Goal: Information Seeking & Learning: Learn about a topic

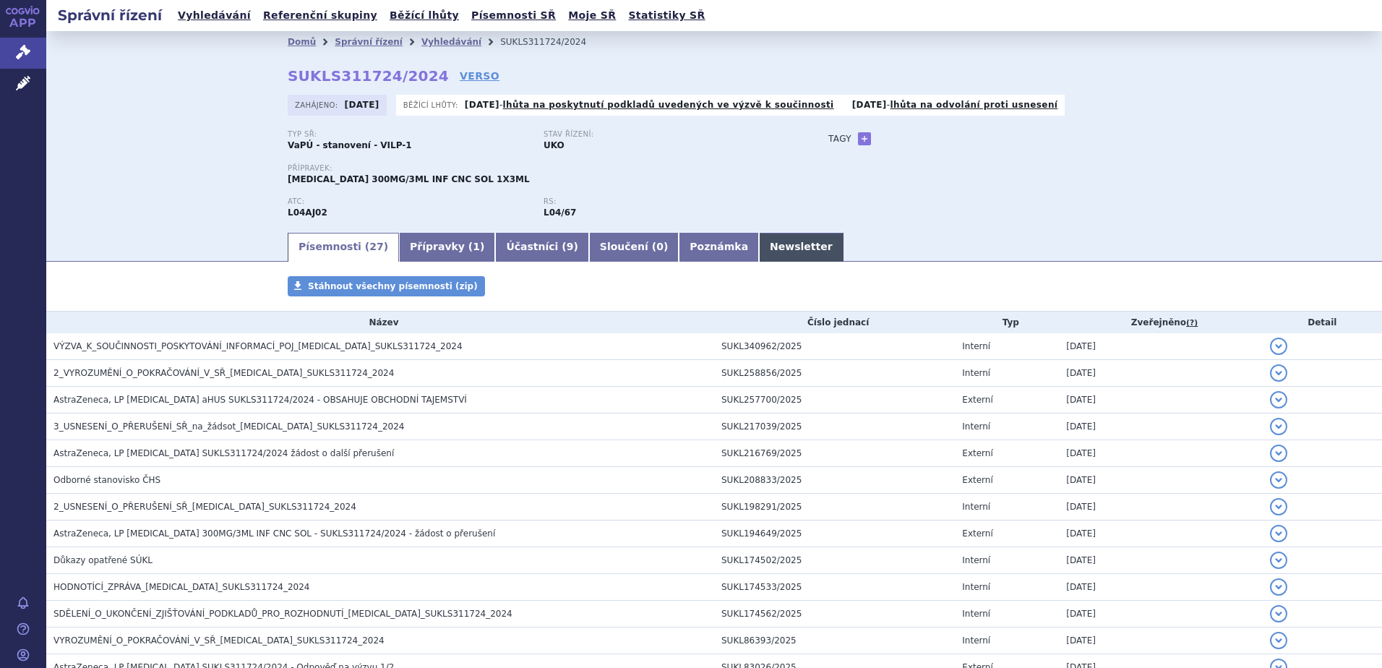
click at [759, 239] on link "Newsletter" at bounding box center [801, 247] width 85 height 29
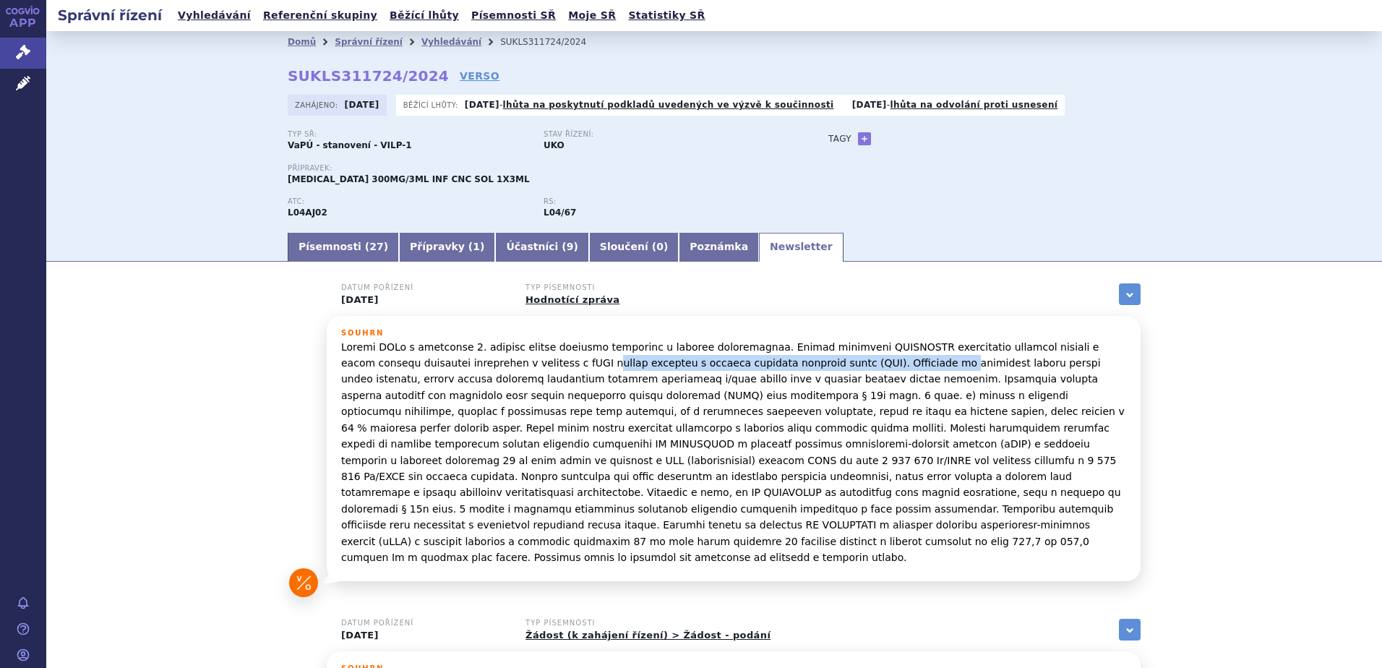
drag, startPoint x: 516, startPoint y: 366, endPoint x: 834, endPoint y: 364, distance: 318.1
click at [834, 364] on p at bounding box center [733, 452] width 785 height 227
drag, startPoint x: 834, startPoint y: 364, endPoint x: 836, endPoint y: 385, distance: 21.7
click at [836, 385] on p at bounding box center [733, 452] width 785 height 227
click at [207, 15] on link "Vyhledávání" at bounding box center [214, 16] width 82 height 20
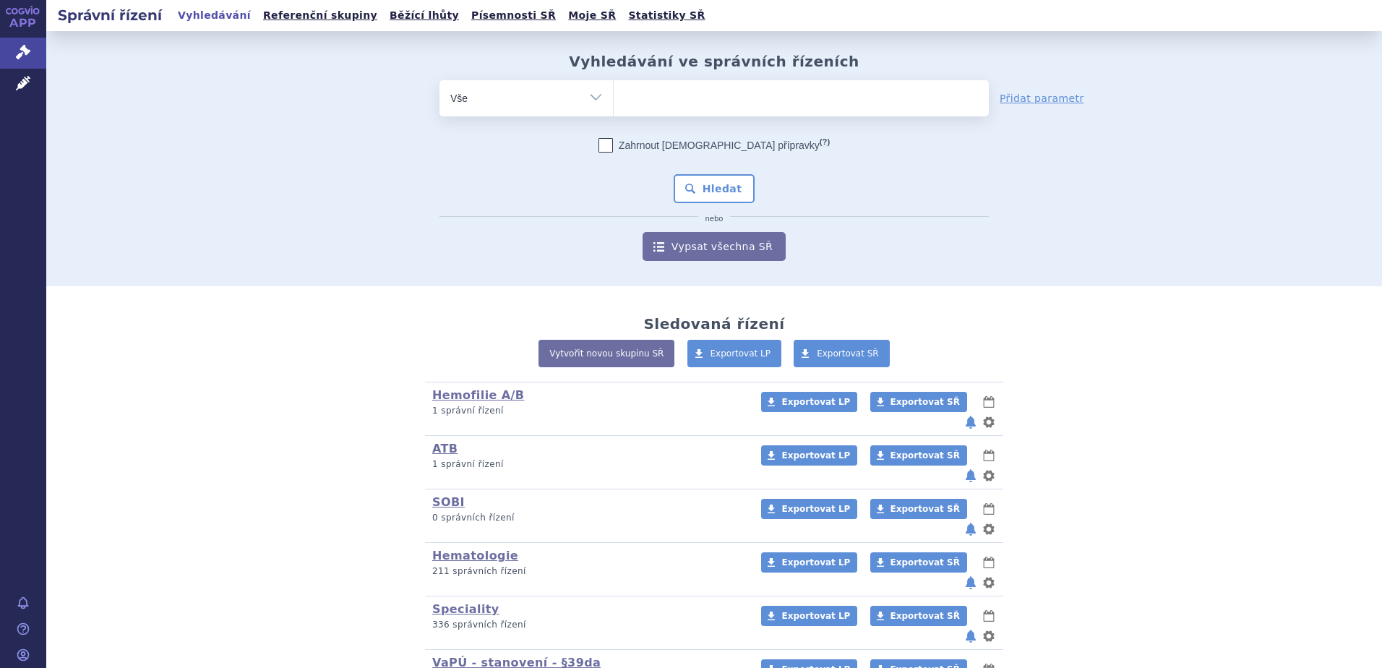
click at [687, 105] on ul at bounding box center [801, 95] width 375 height 30
click at [614, 105] on select at bounding box center [613, 98] width 1 height 36
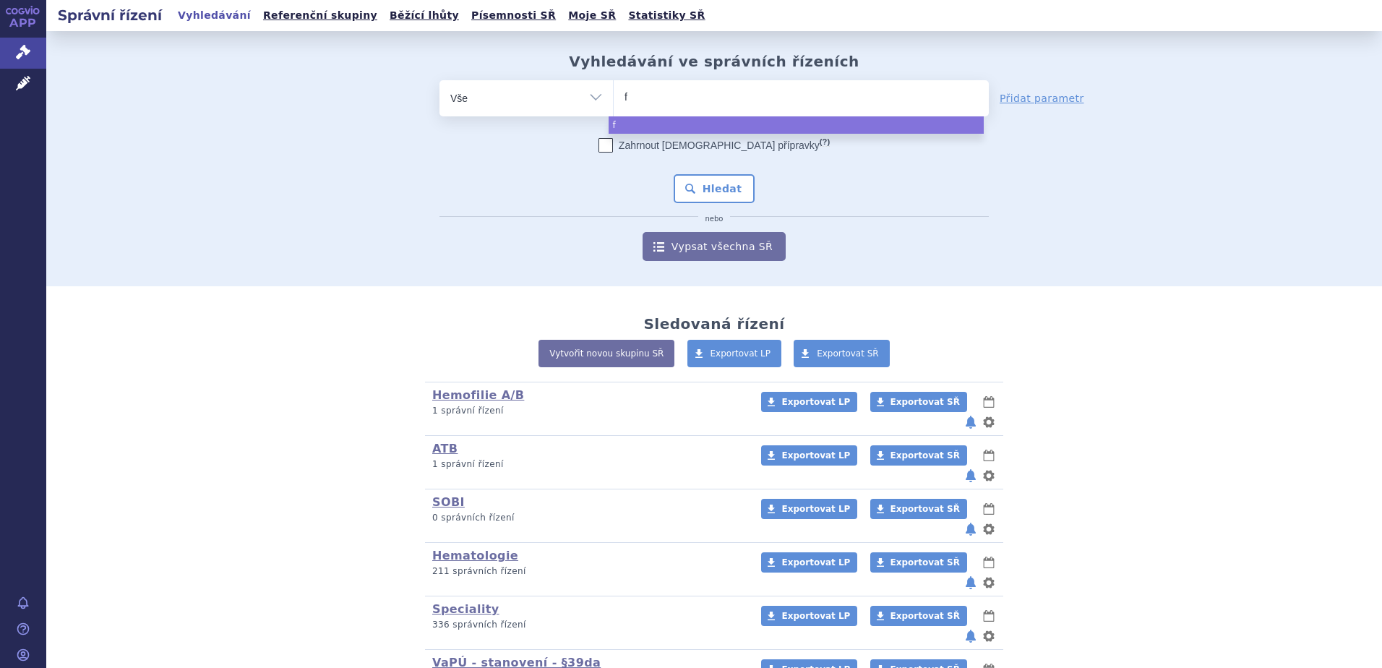
type input "fa"
type input "fab"
type input "fabh"
type input "fabha"
type input "fabhal"
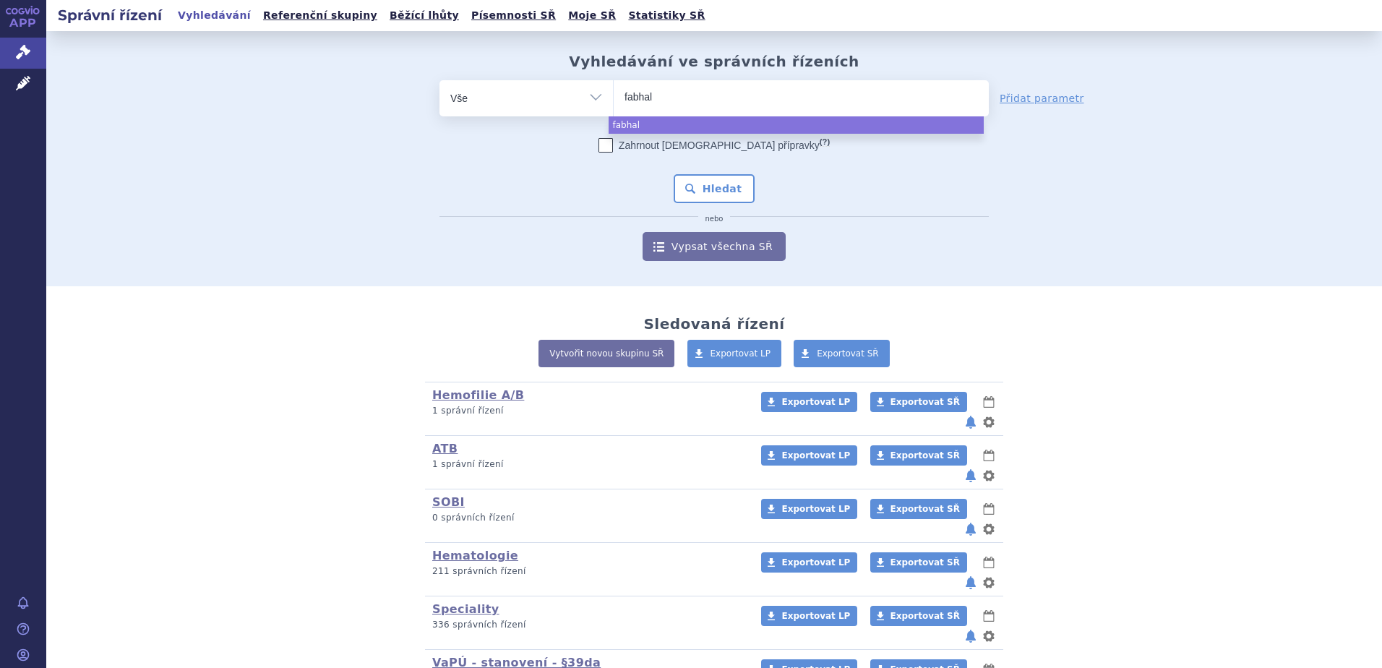
type input "fabhalt"
type input "fabhalta"
select select "fabhalta"
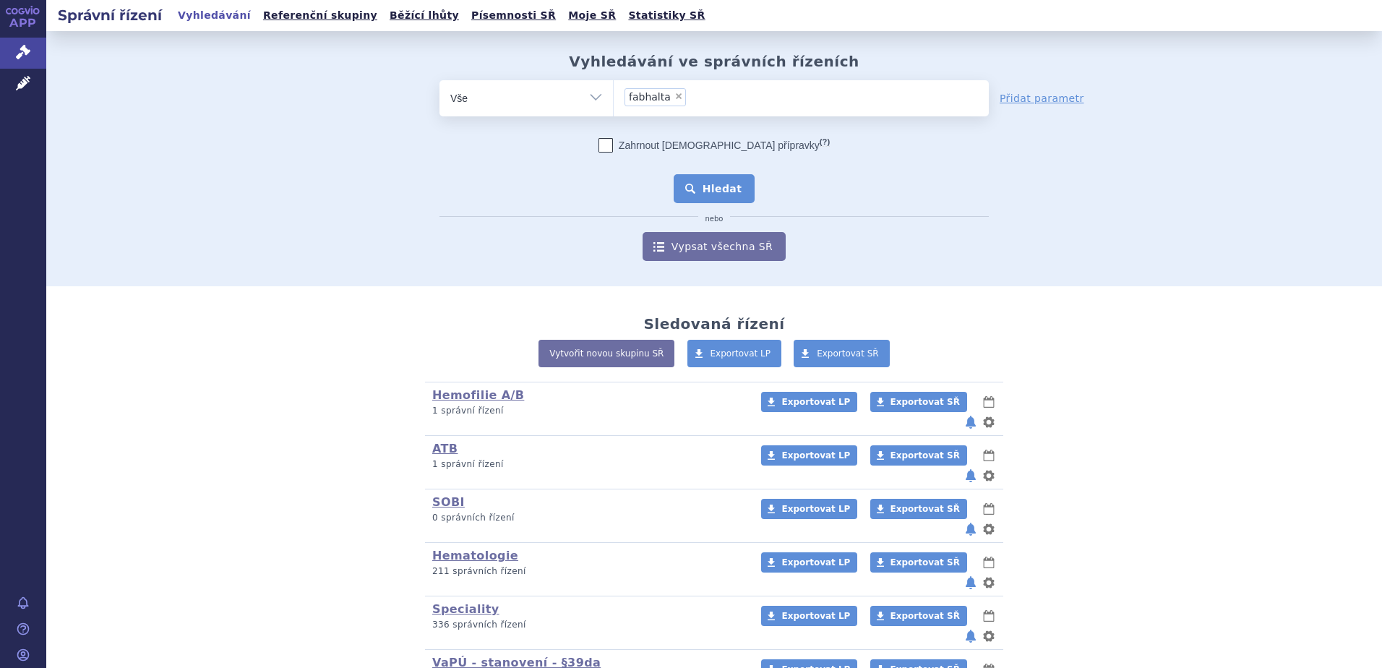
click at [703, 185] on button "Hledat" at bounding box center [715, 188] width 82 height 29
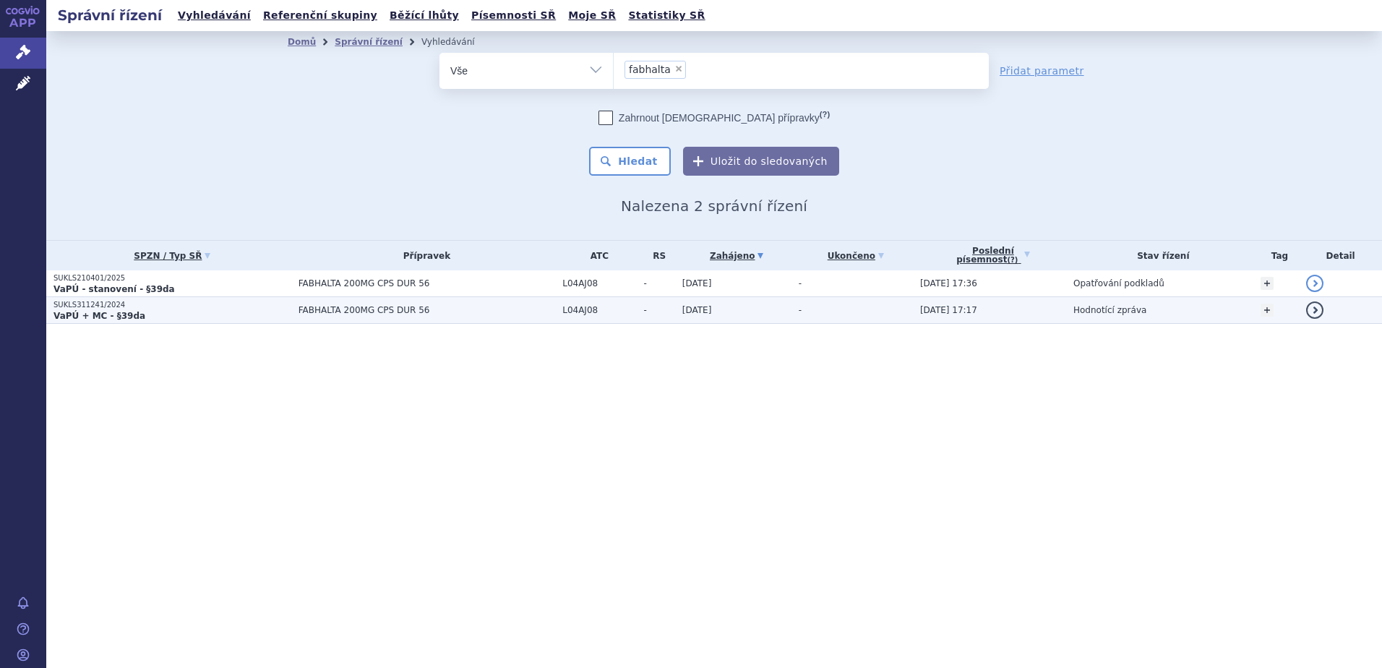
click at [142, 319] on p "VaPÚ + MC - §39da" at bounding box center [172, 316] width 238 height 12
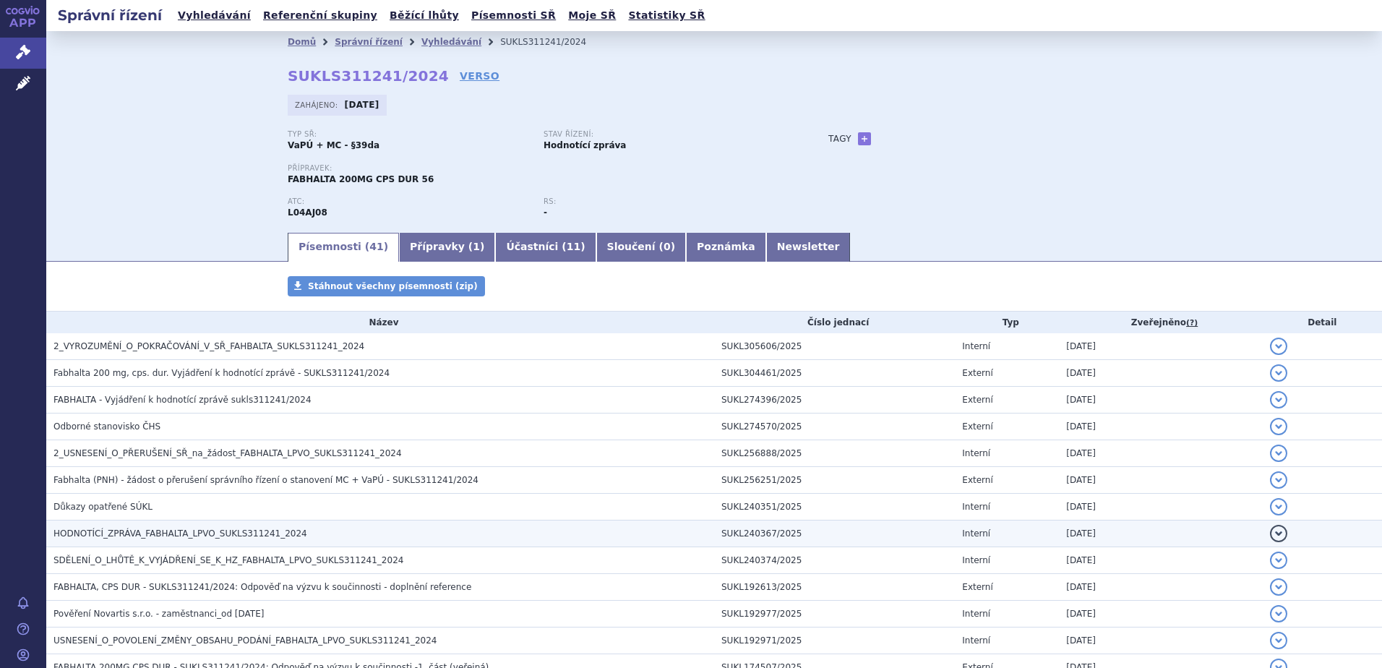
click at [218, 529] on span "HODNOTÍCÍ_ZPRÁVA_FABHALTA_LPVO_SUKLS311241_2024" at bounding box center [180, 533] width 254 height 10
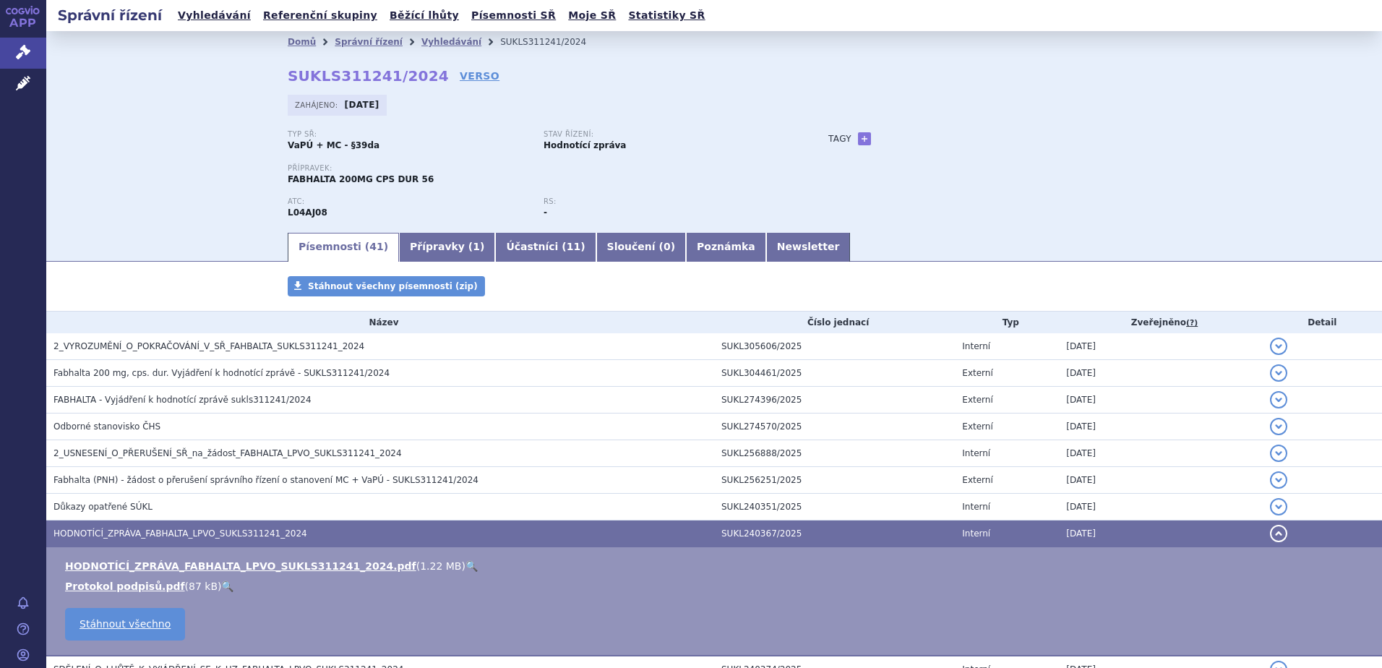
click at [466, 565] on link "🔍" at bounding box center [472, 566] width 12 height 12
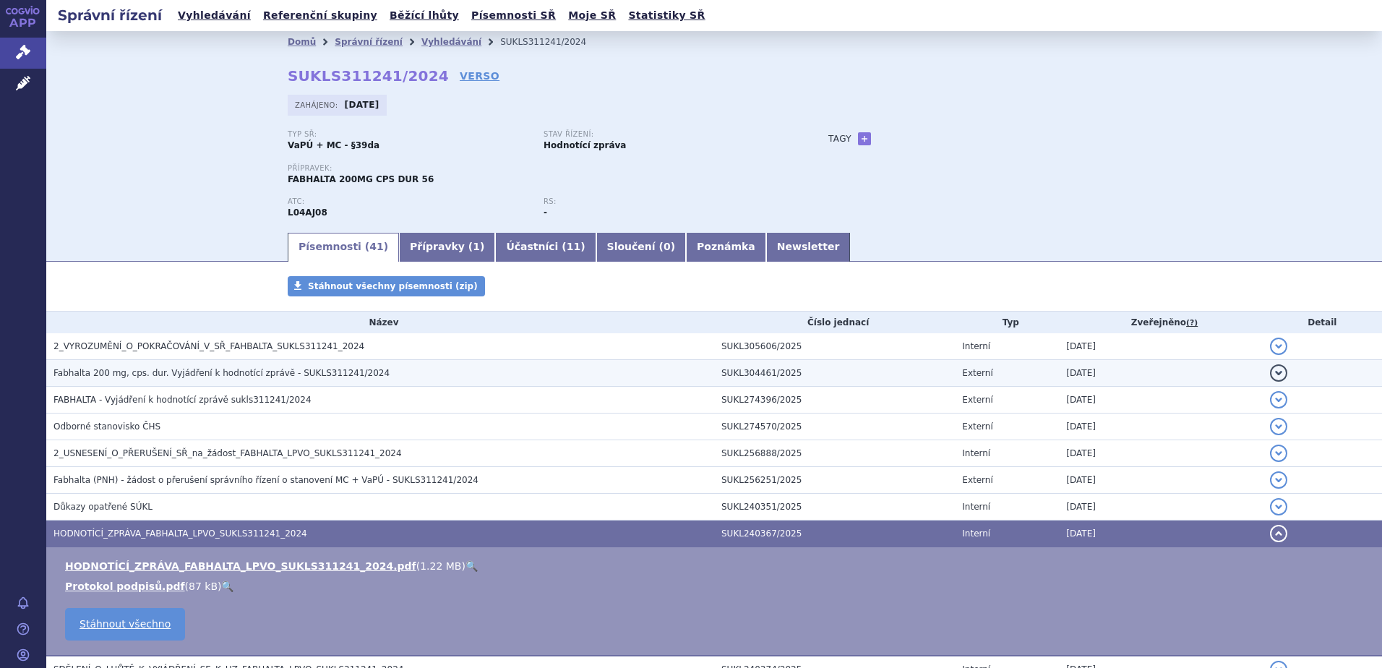
click at [242, 380] on h3 "Fabhalta 200 mg, cps. dur. Vyjádření k hodnotící zprávě - SUKLS311241/2024" at bounding box center [383, 373] width 661 height 14
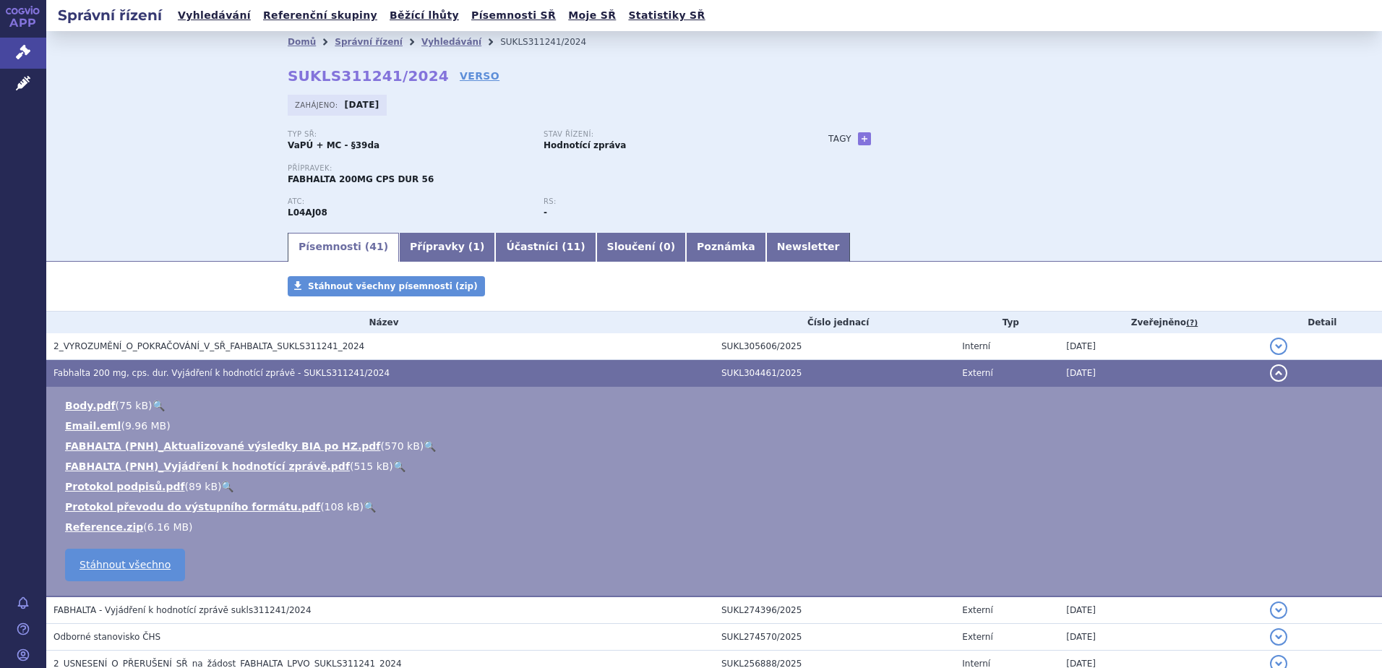
click at [393, 465] on link "🔍" at bounding box center [399, 466] width 12 height 12
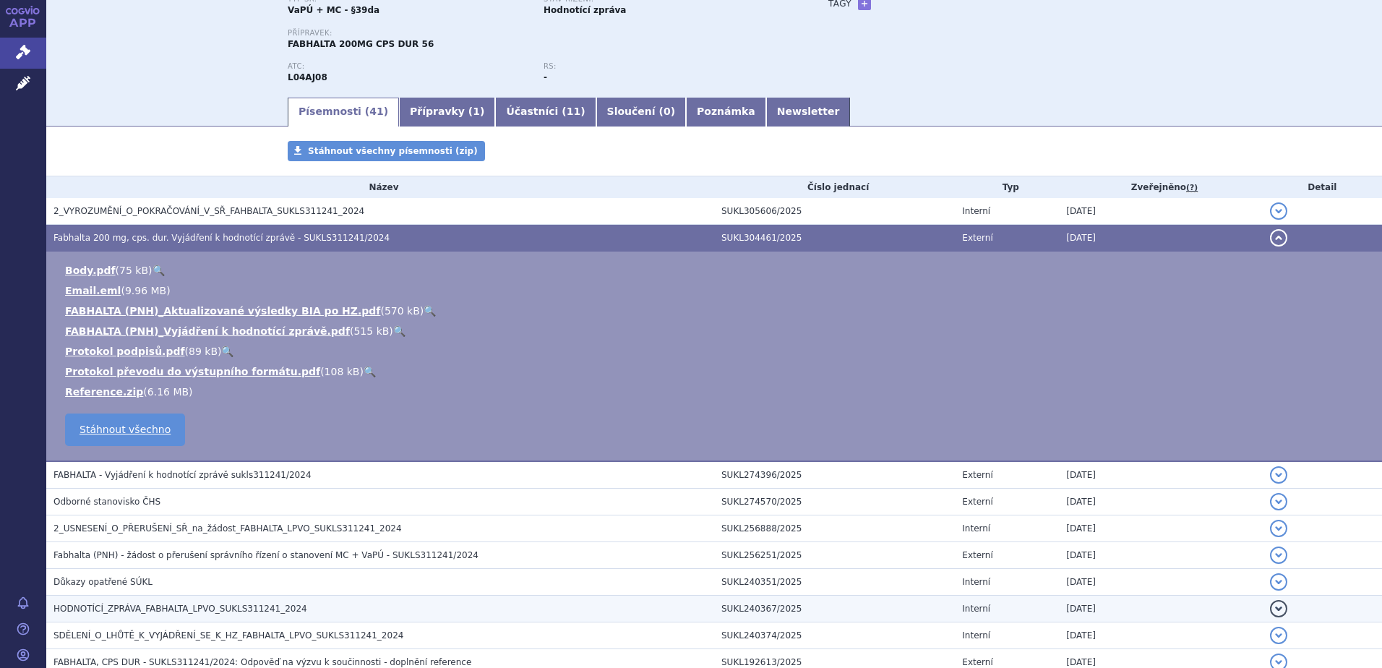
scroll to position [217, 0]
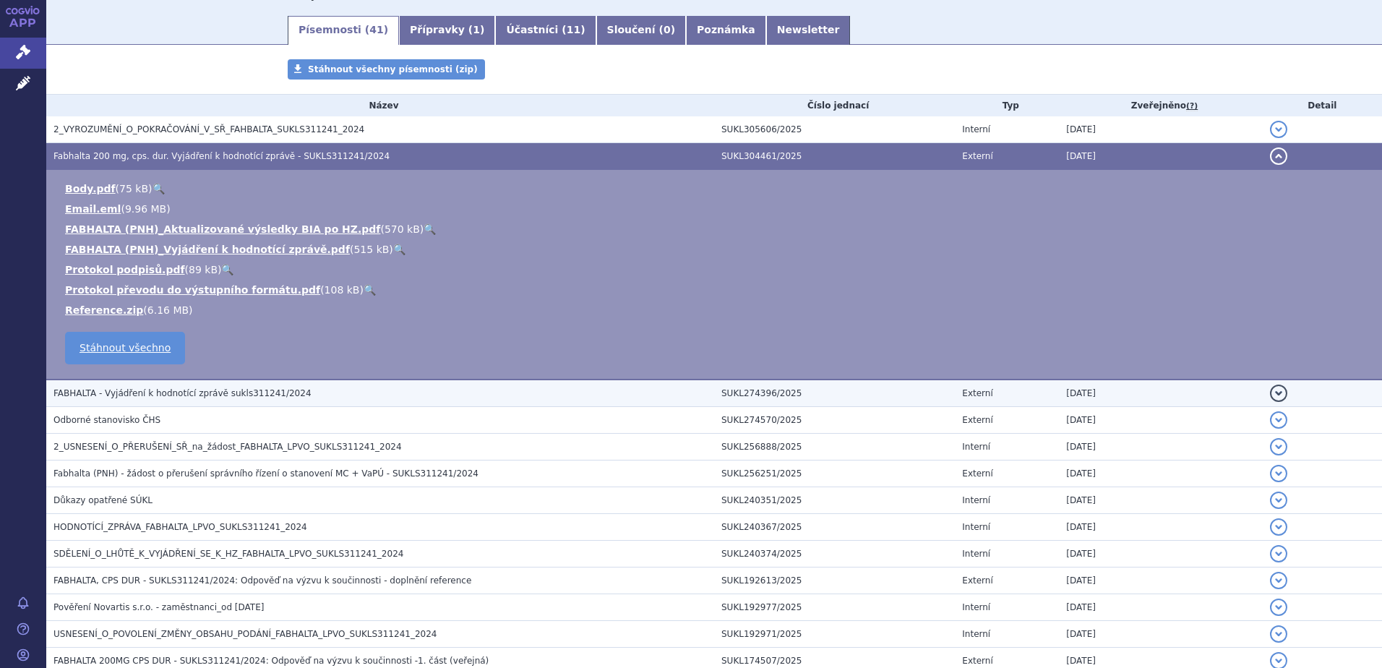
click at [309, 390] on h3 "FABHALTA - Vyjádření k hodnotící zprávě sukls311241/2024" at bounding box center [383, 393] width 661 height 14
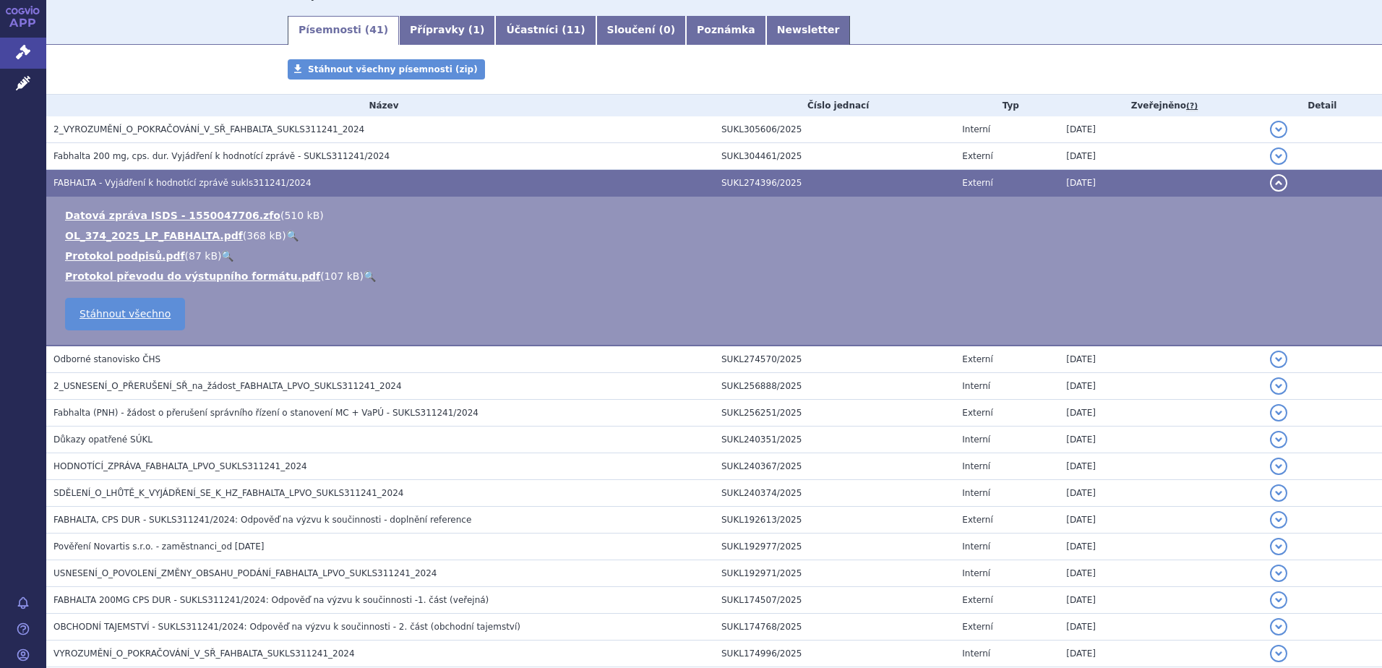
click at [286, 233] on link "🔍" at bounding box center [292, 236] width 12 height 12
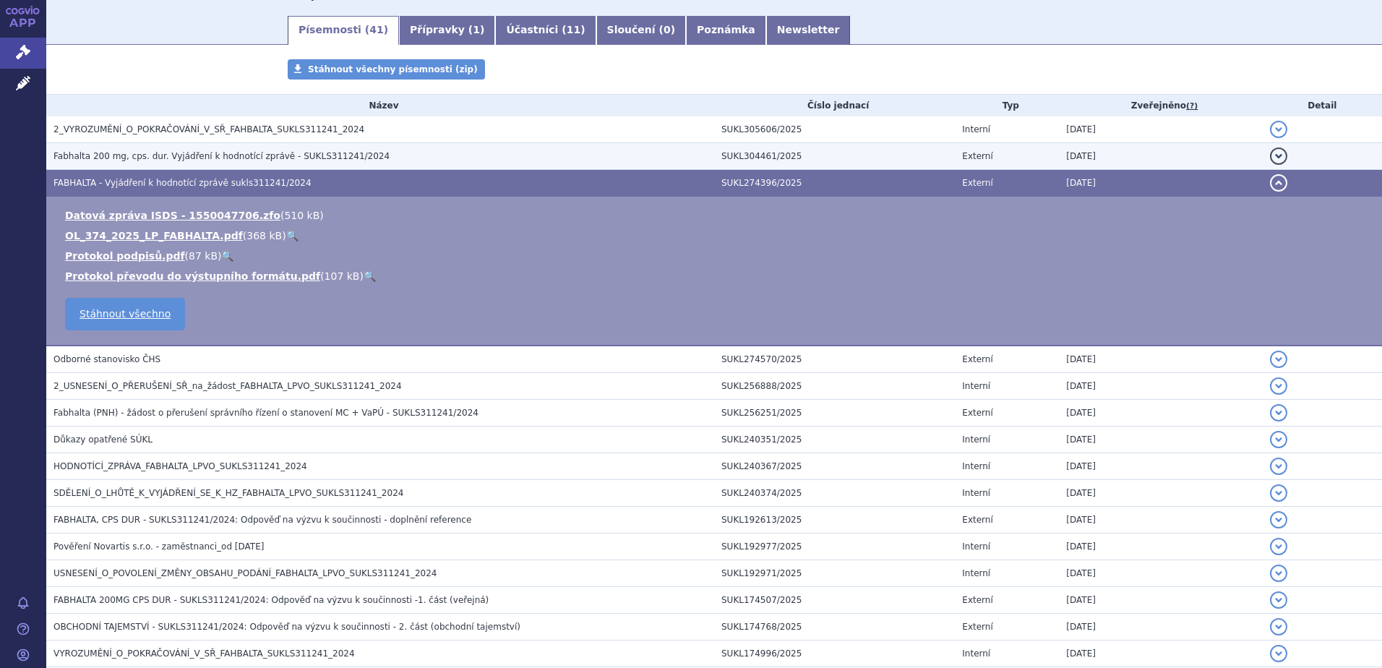
click at [183, 158] on span "Fabhalta 200 mg, cps. dur. Vyjádření k hodnotící zprávě - SUKLS311241/2024" at bounding box center [221, 156] width 336 height 10
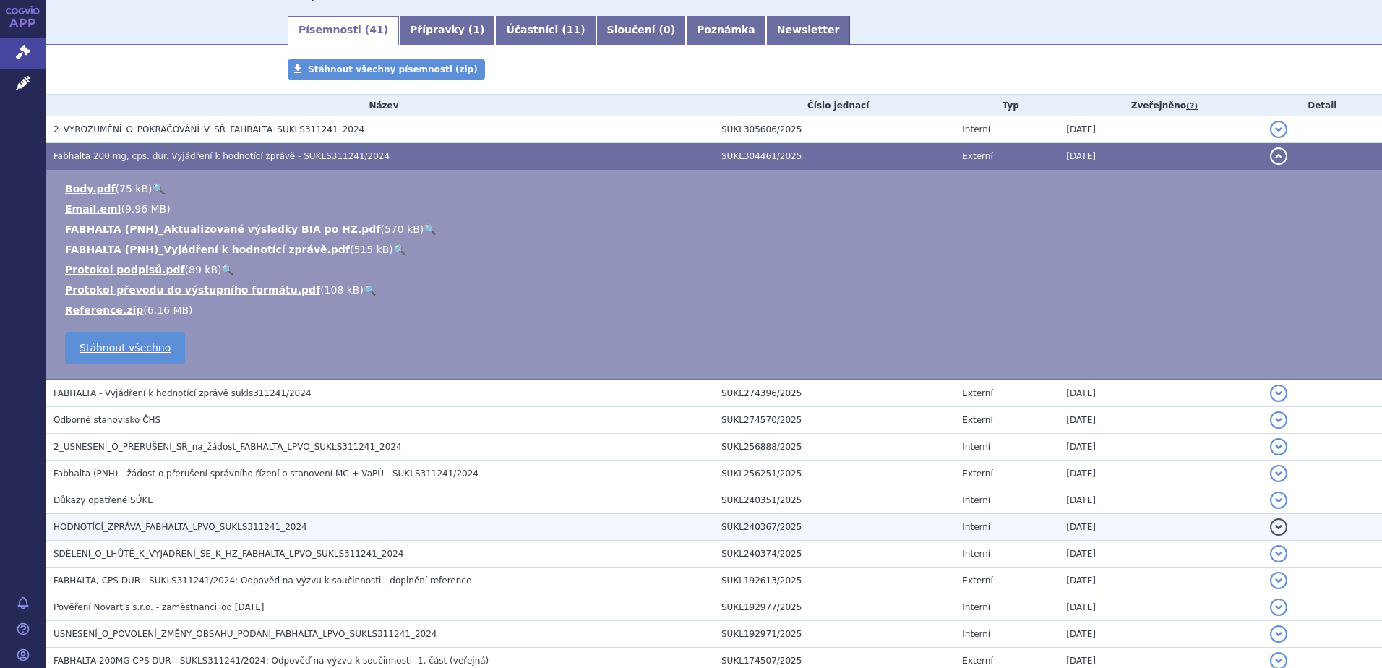
click at [219, 520] on h3 "HODNOTÍCÍ_ZPRÁVA_FABHALTA_LPVO_SUKLS311241_2024" at bounding box center [383, 527] width 661 height 14
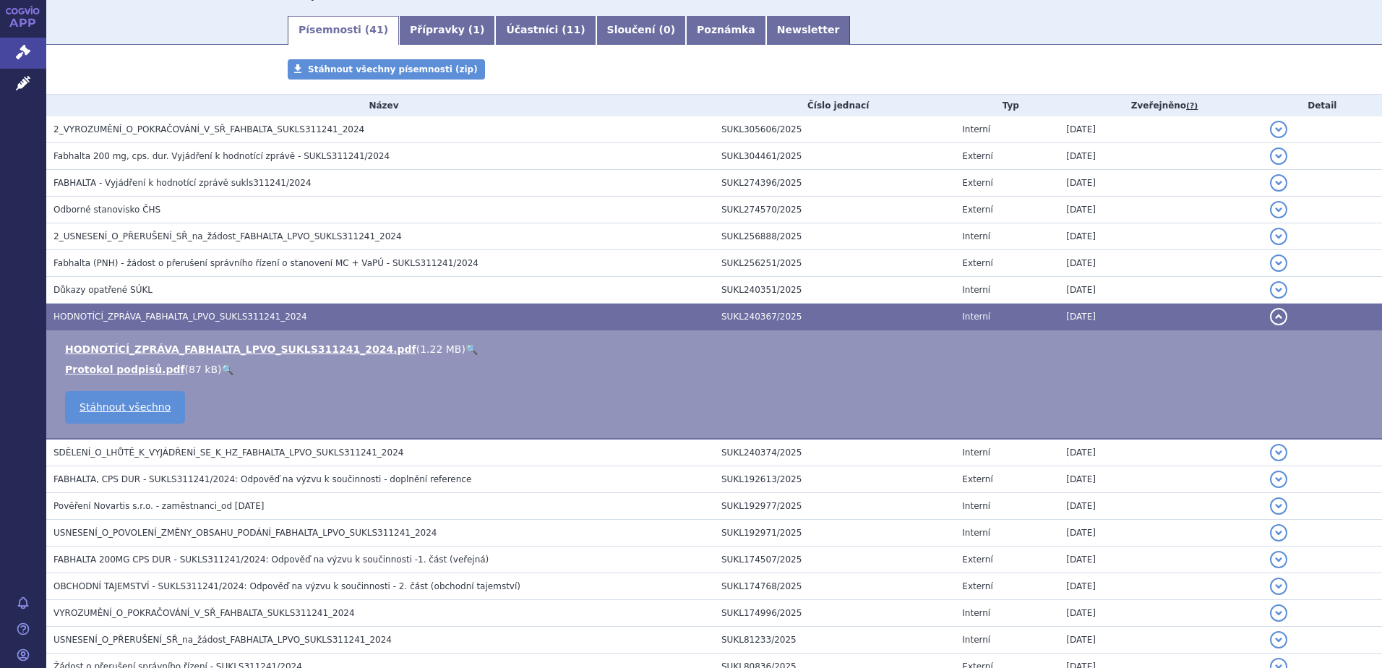
click at [466, 343] on link "🔍" at bounding box center [472, 349] width 12 height 12
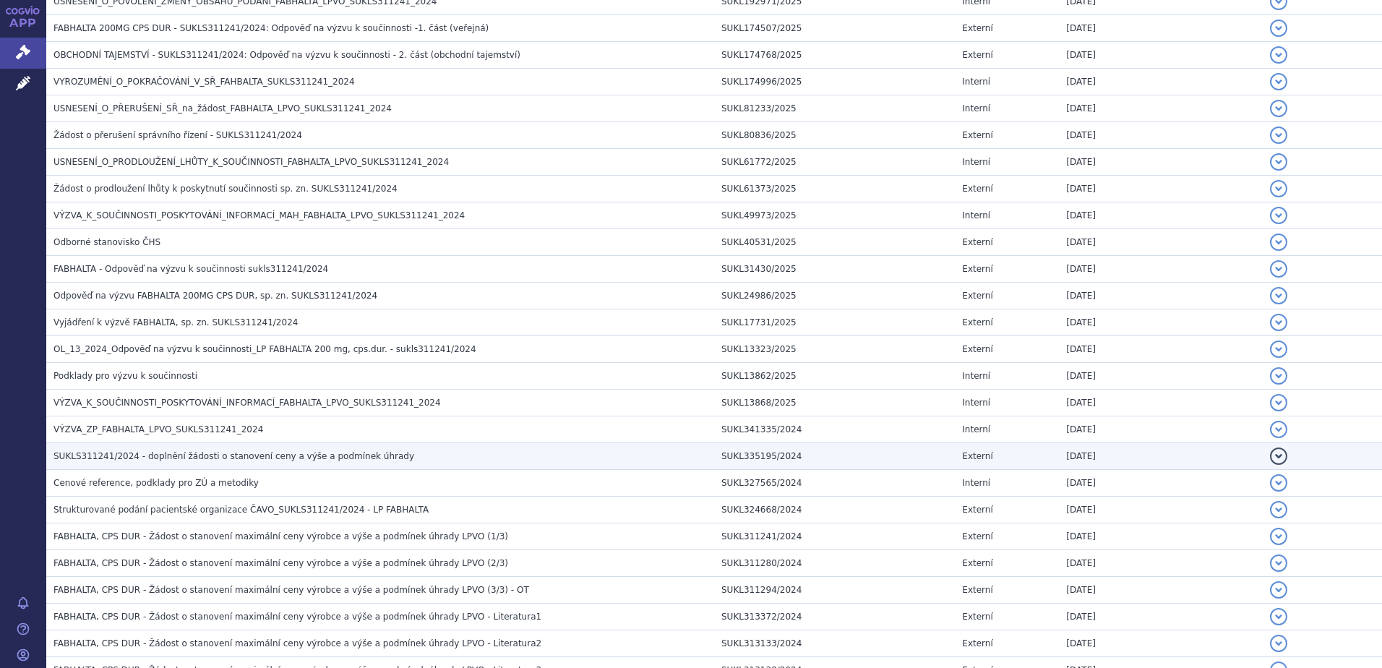
scroll to position [723, 0]
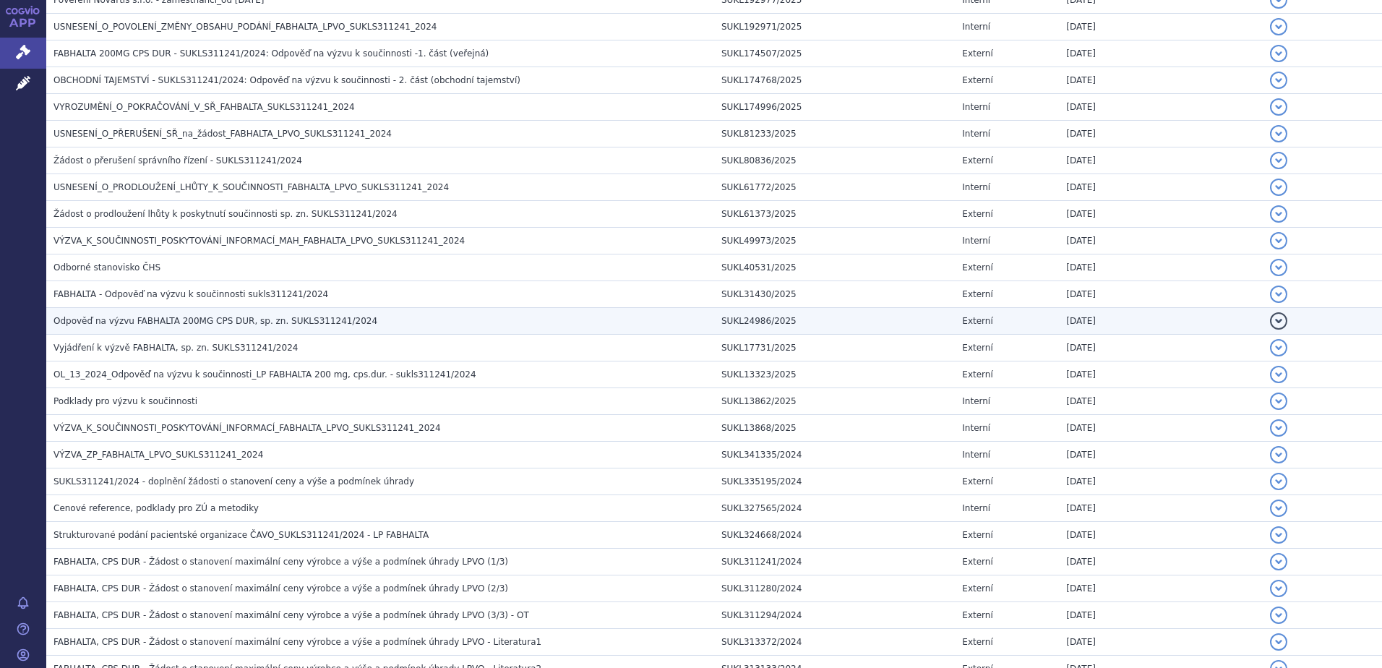
click at [489, 320] on h3 "Odpověď na výzvu FABHALTA 200MG CPS DUR, sp. zn. SUKLS311241/2024" at bounding box center [383, 321] width 661 height 14
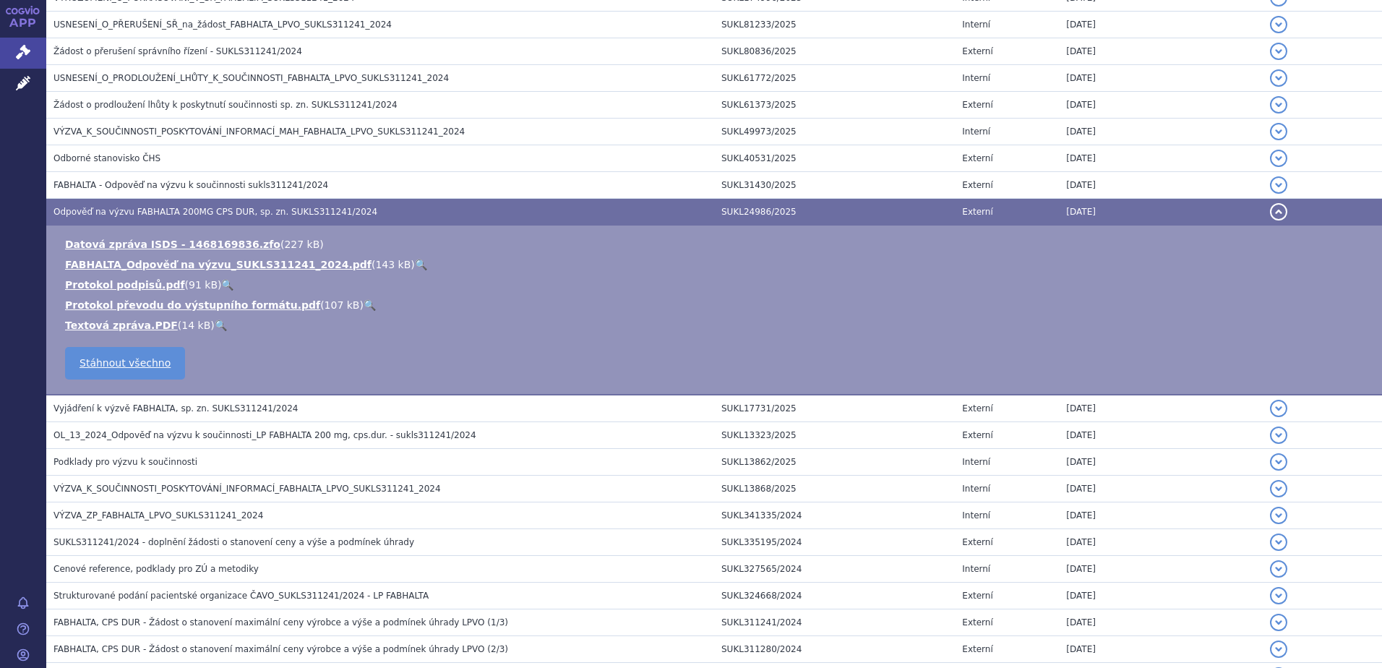
scroll to position [614, 0]
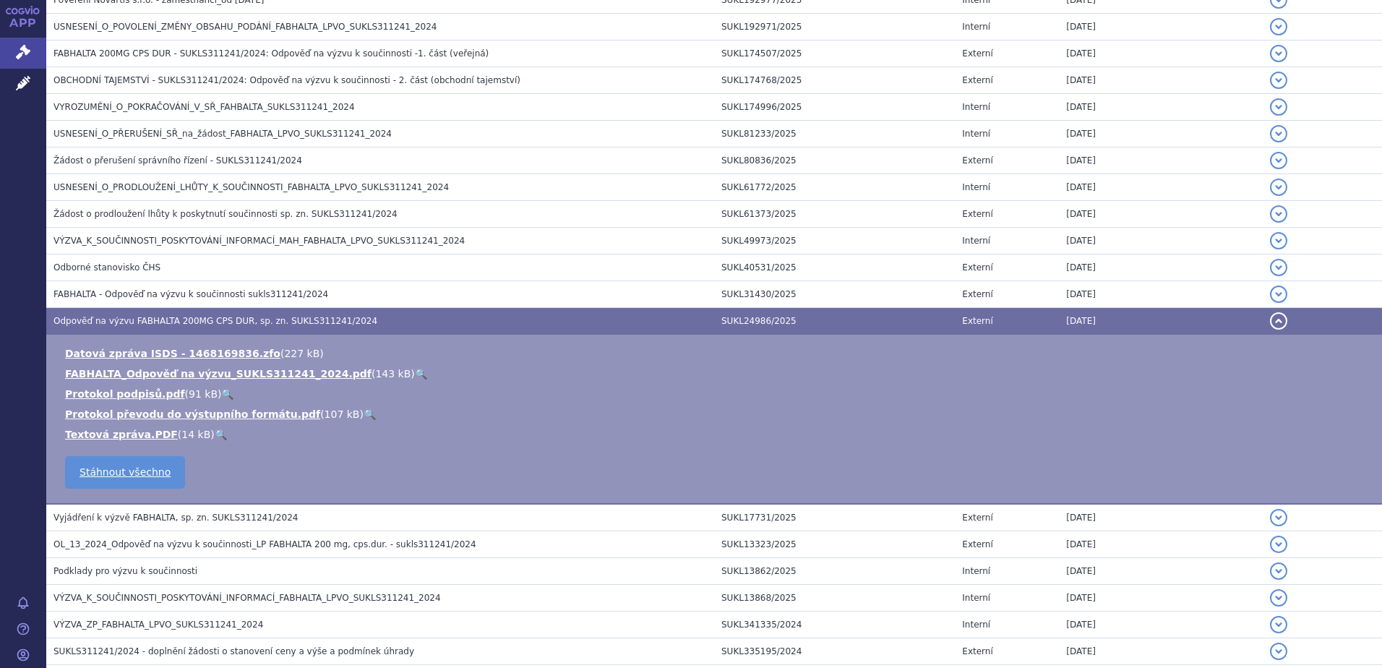
click at [415, 370] on link "🔍" at bounding box center [421, 374] width 12 height 12
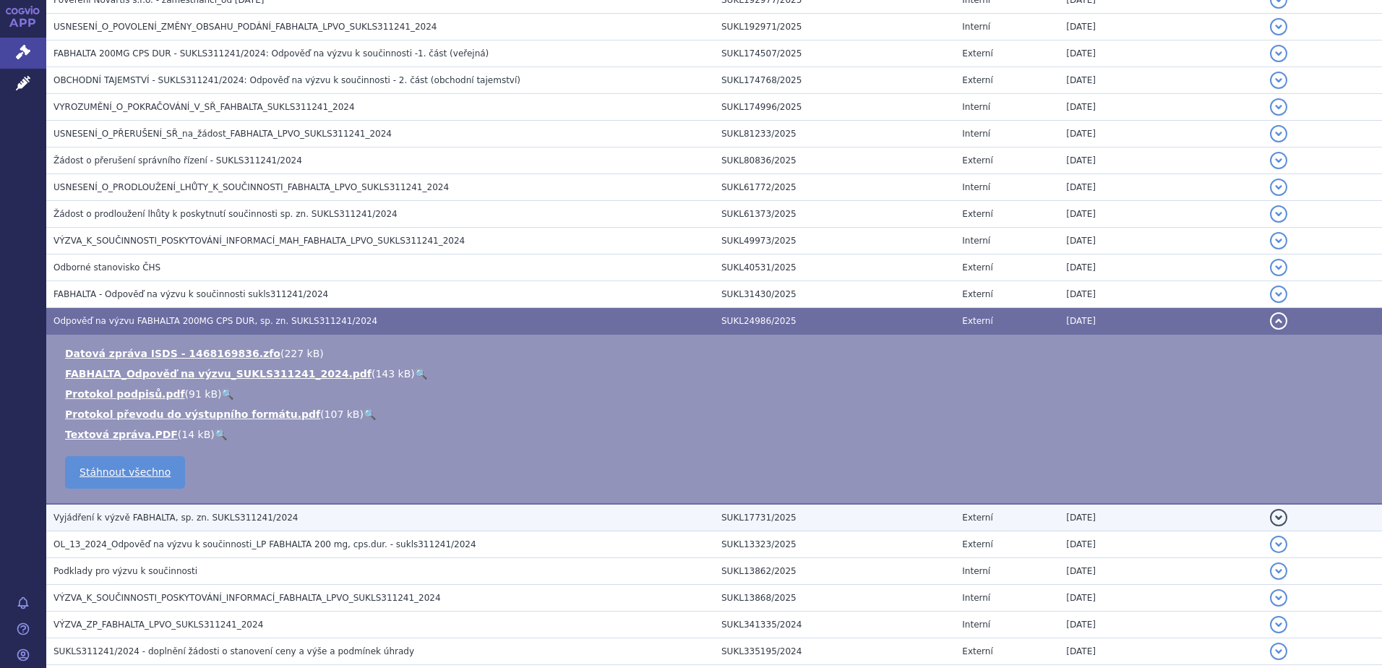
click at [212, 516] on span "Vyjádření k výzvě FABHALTA, sp. zn. SUKLS311241/2024" at bounding box center [175, 518] width 244 height 10
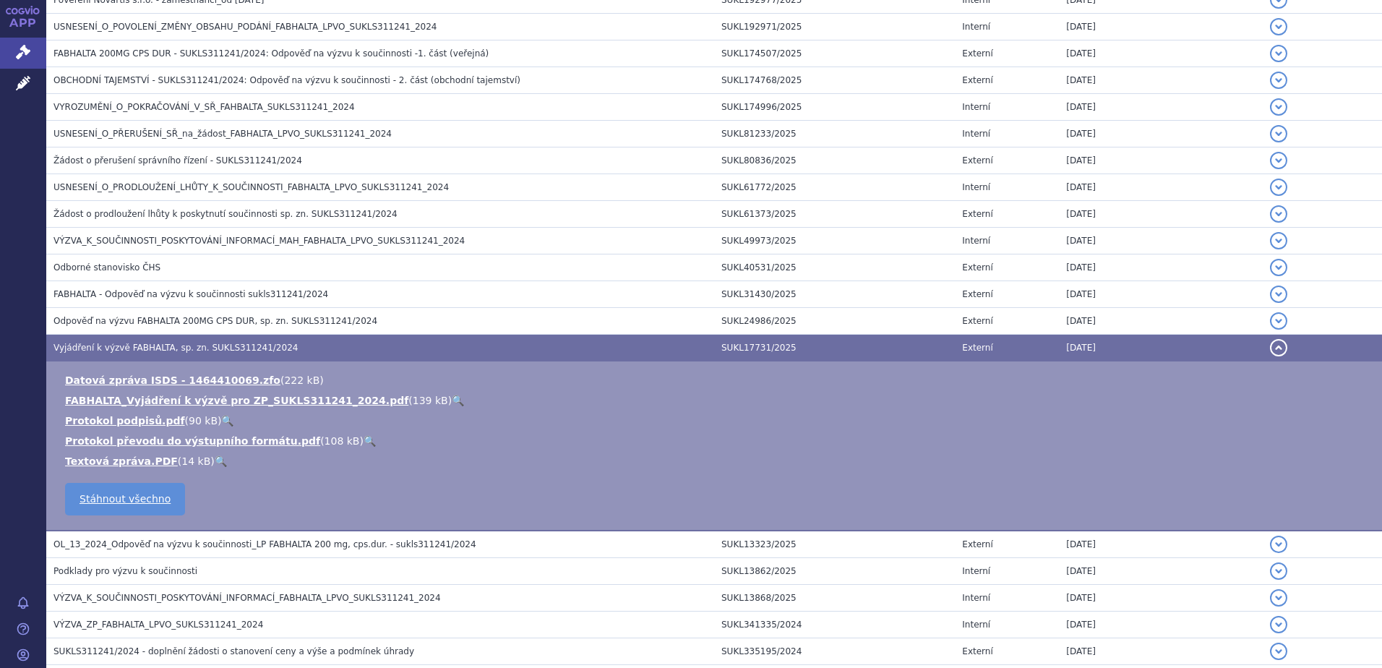
click at [452, 400] on link "🔍" at bounding box center [458, 401] width 12 height 12
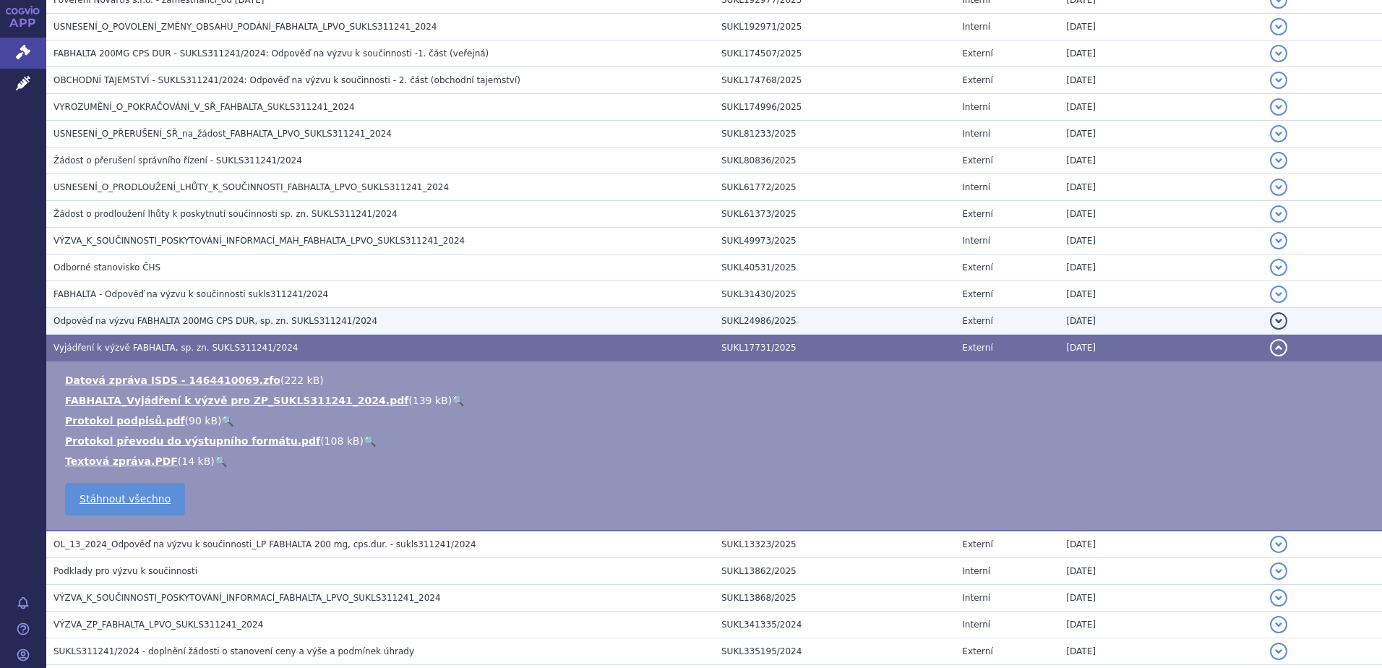
click at [336, 321] on span "Odpověď na výzvu FABHALTA 200MG CPS DUR, sp. zn. SUKLS311241/2024" at bounding box center [215, 321] width 324 height 10
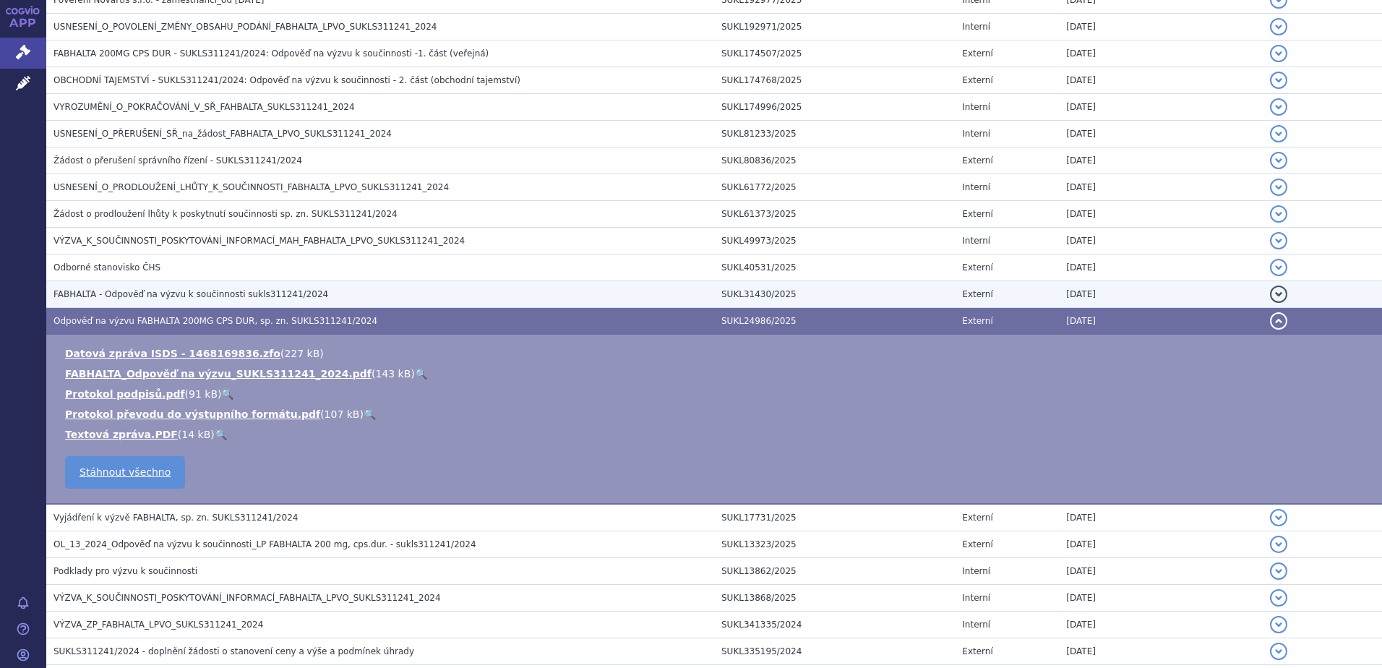
click at [335, 295] on h3 "FABHALTA - Odpověď na výzvu k součinnosti sukls311241/2024" at bounding box center [383, 294] width 661 height 14
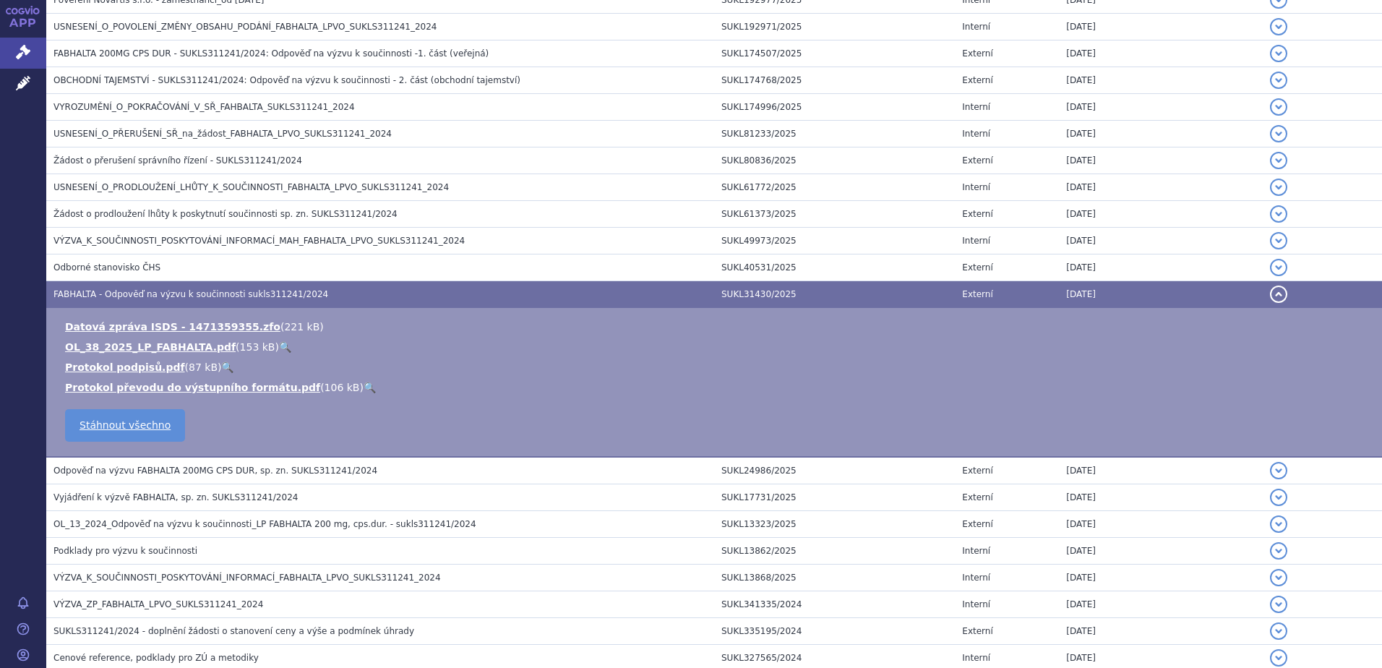
click at [279, 343] on link "🔍" at bounding box center [285, 347] width 12 height 12
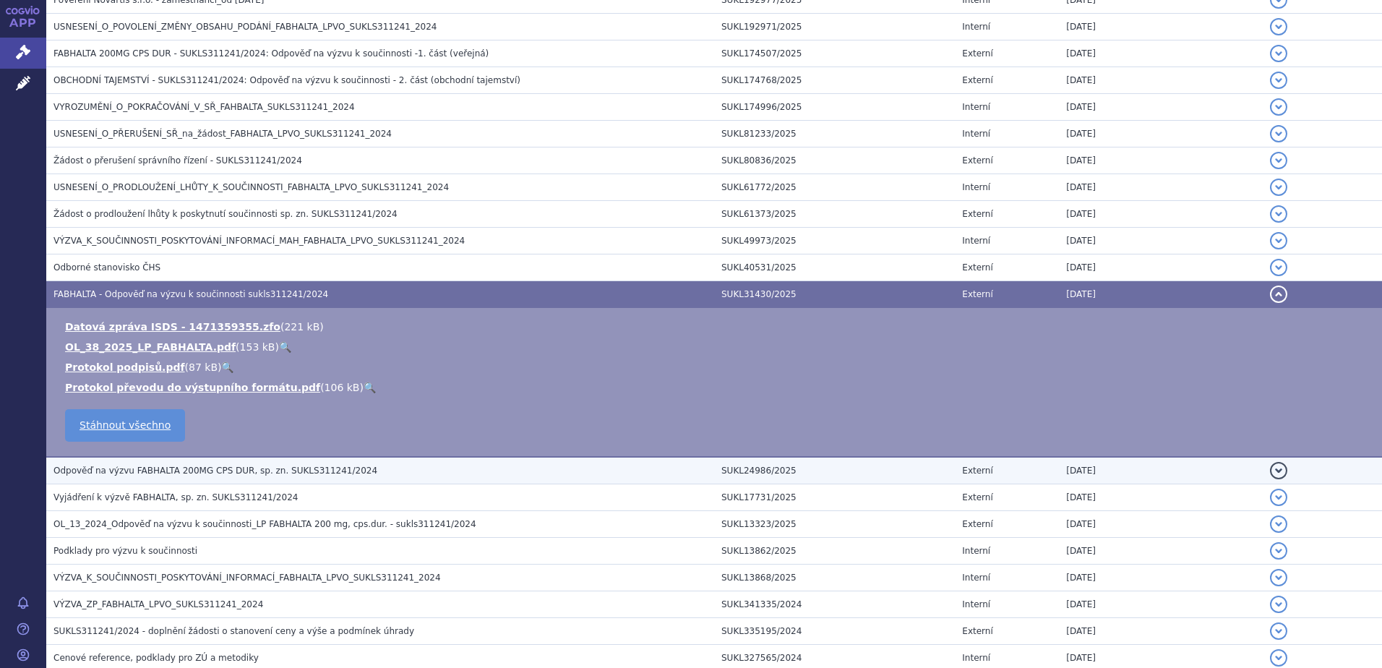
click at [244, 469] on span "Odpověď na výzvu FABHALTA 200MG CPS DUR, sp. zn. SUKLS311241/2024" at bounding box center [215, 471] width 324 height 10
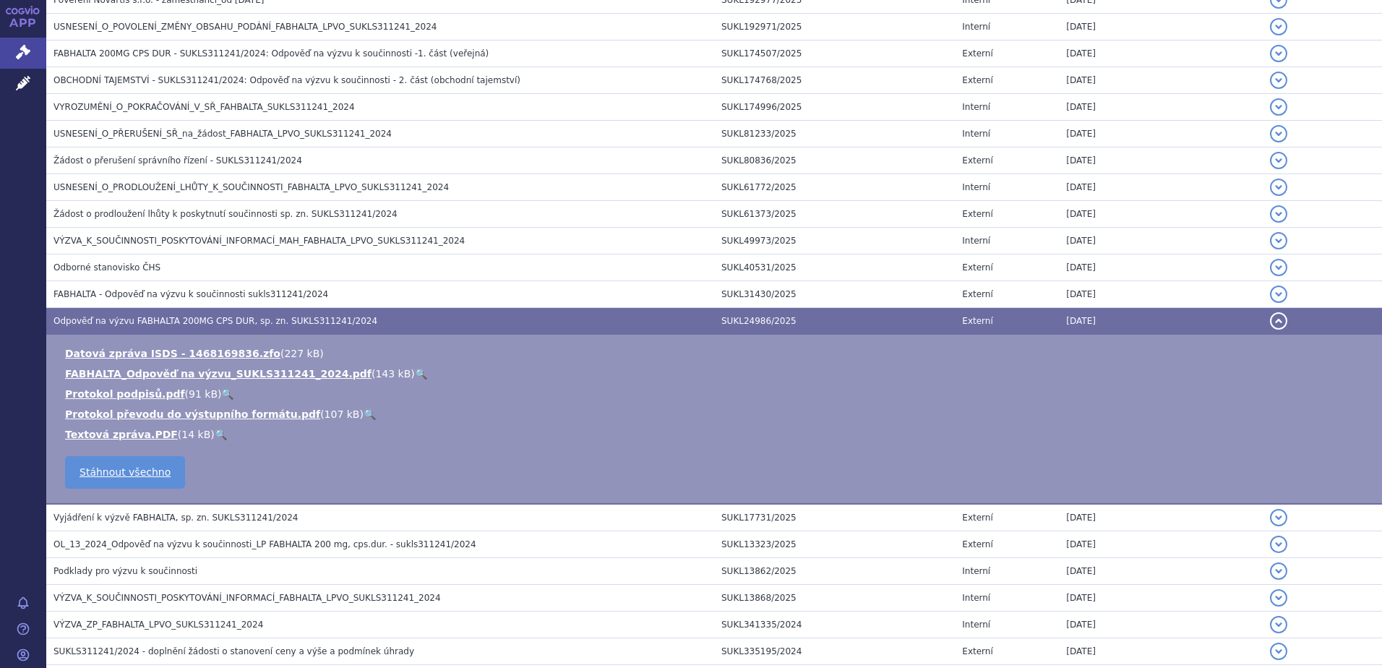
click at [415, 370] on link "🔍" at bounding box center [421, 374] width 12 height 12
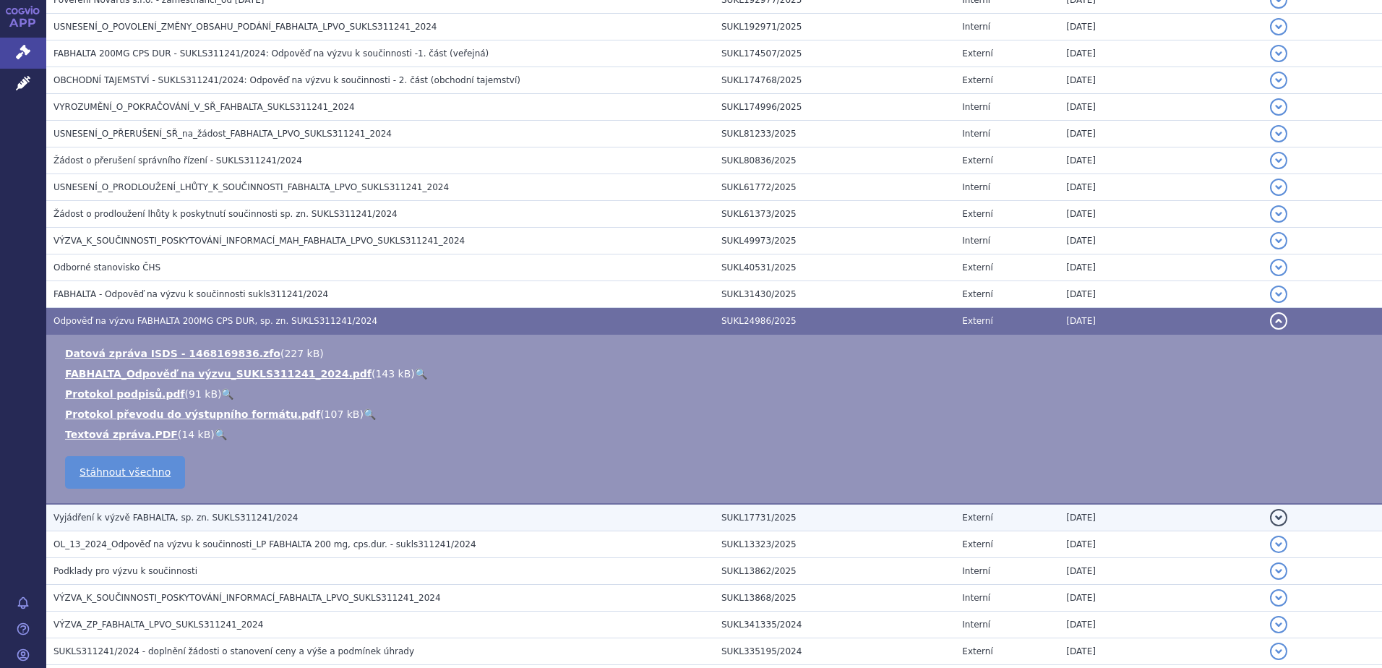
click at [223, 520] on span "Vyjádření k výzvě FABHALTA, sp. zn. SUKLS311241/2024" at bounding box center [175, 518] width 244 height 10
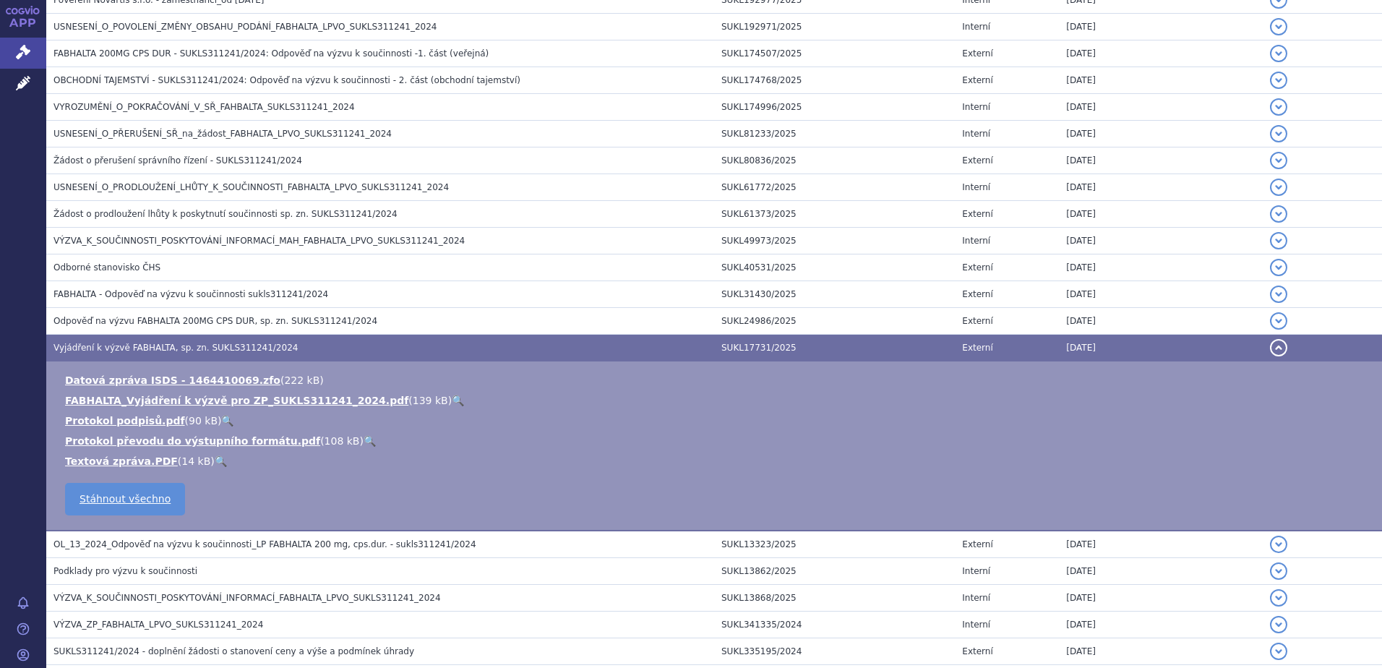
click at [452, 398] on link "🔍" at bounding box center [458, 401] width 12 height 12
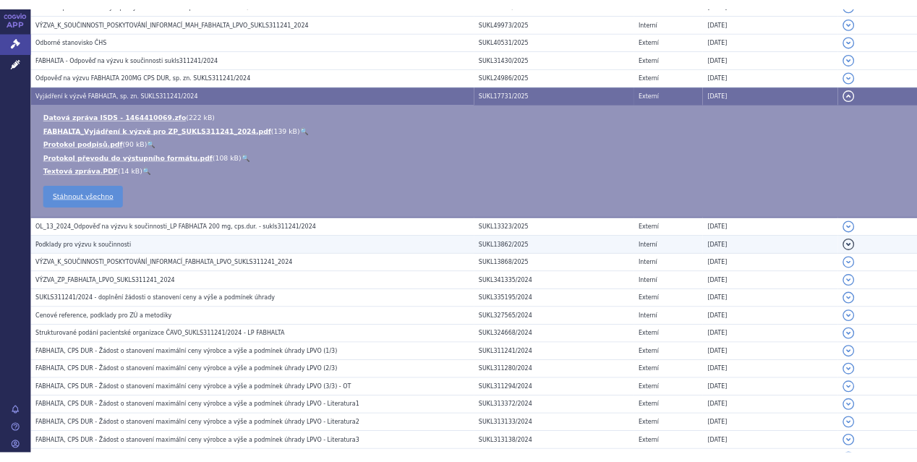
scroll to position [758, 0]
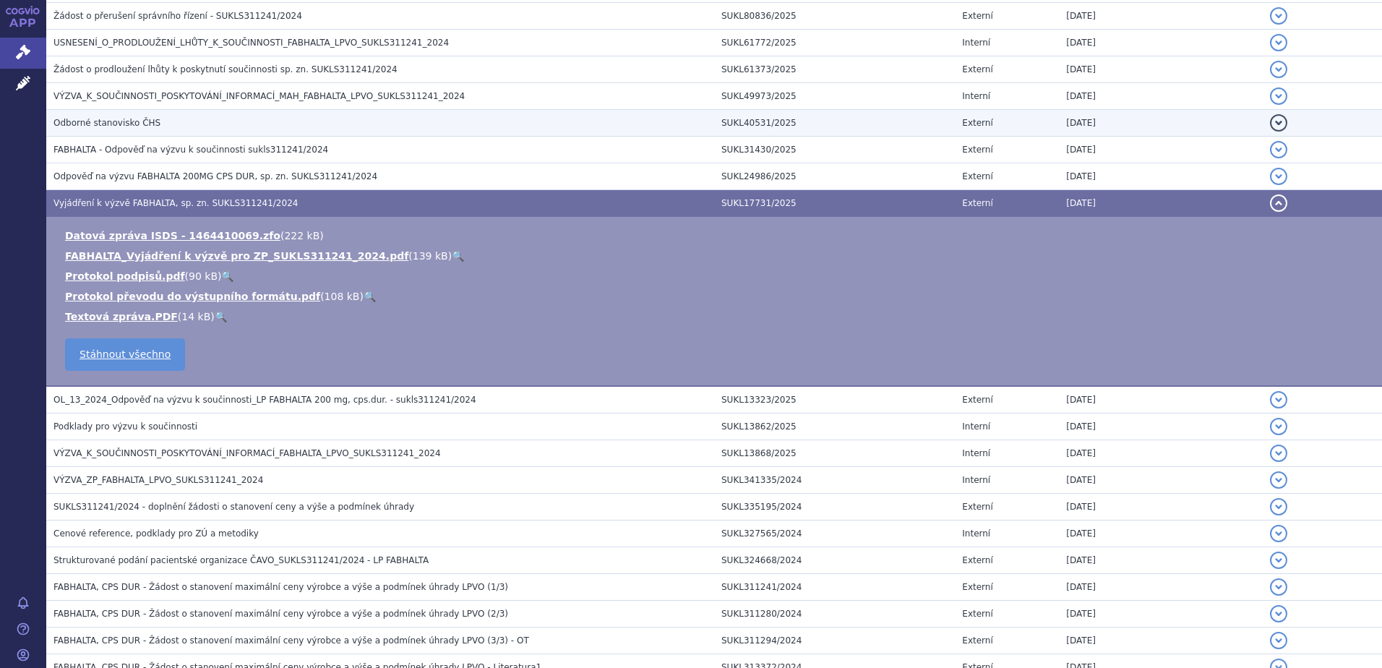
click at [368, 116] on h3 "Odborné stanovisko ČHS" at bounding box center [383, 123] width 661 height 14
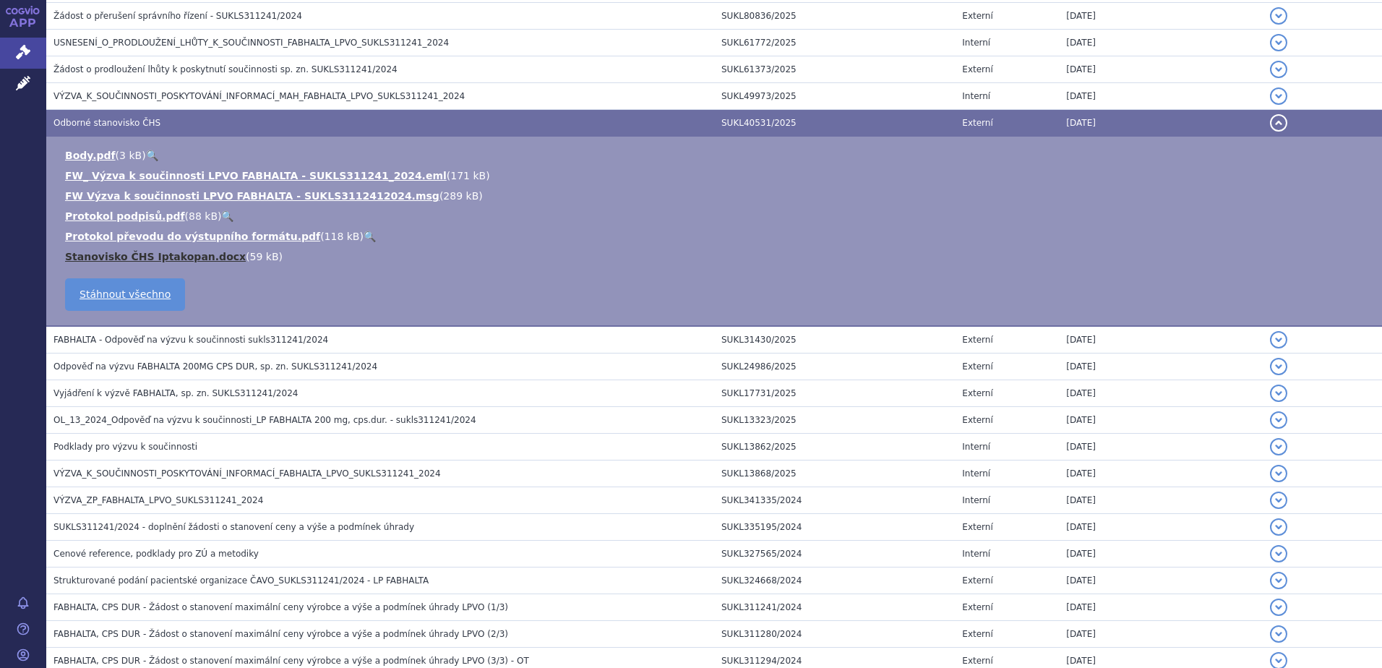
click at [170, 253] on link "Stanovisko ČHS Iptakopan.docx" at bounding box center [155, 257] width 181 height 12
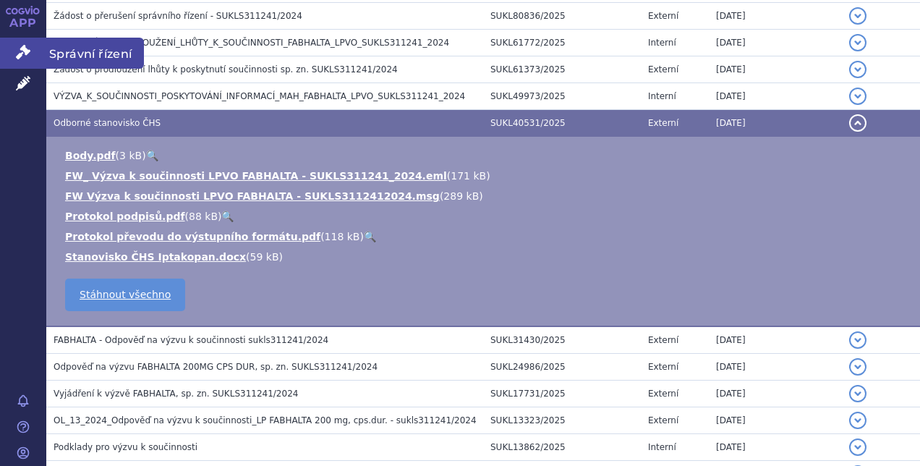
click at [94, 54] on span "Správní řízení" at bounding box center [95, 53] width 98 height 30
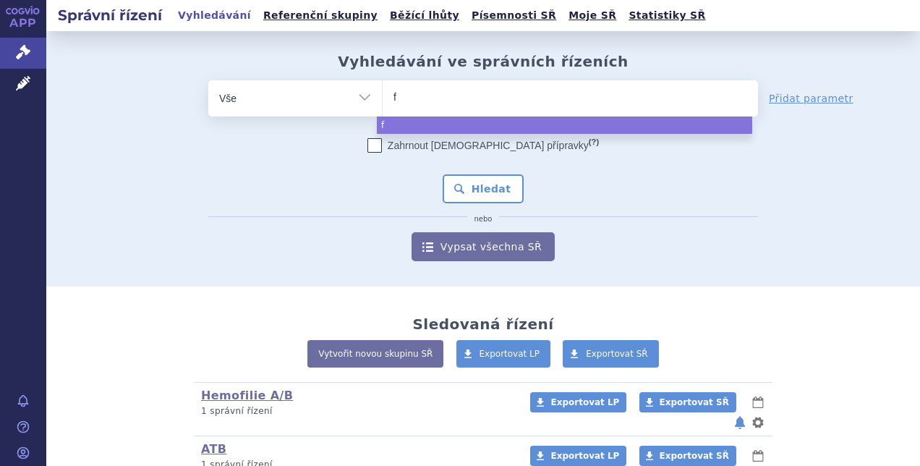
type input "fa"
type input "fabh"
type input "fabha"
type input "fabhal"
type input "fabhalt"
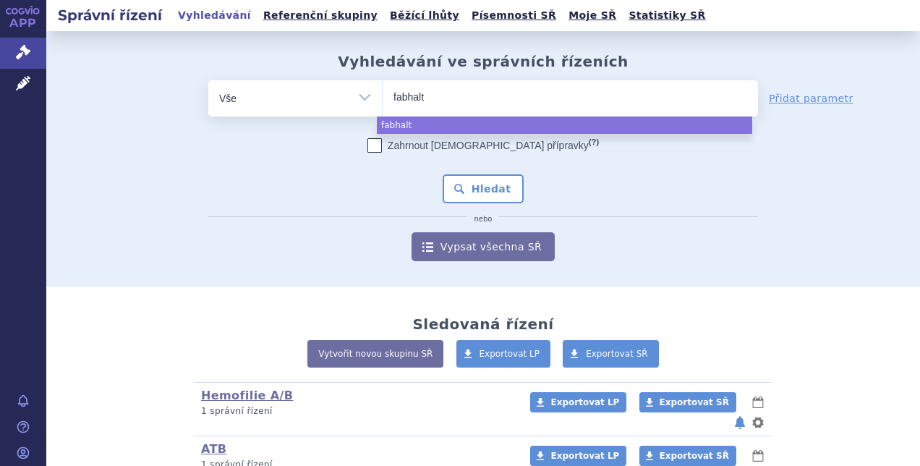
type input "fabhalta"
select select "fabhalta"
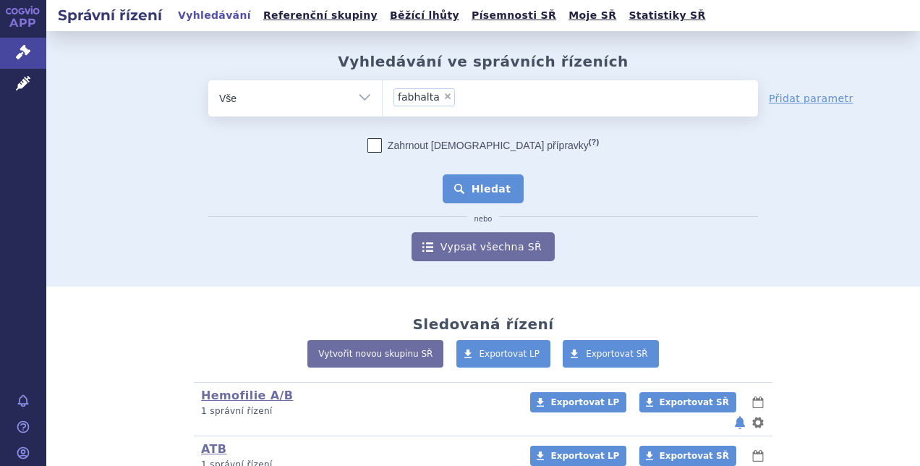
click at [491, 189] on button "Hledat" at bounding box center [483, 188] width 82 height 29
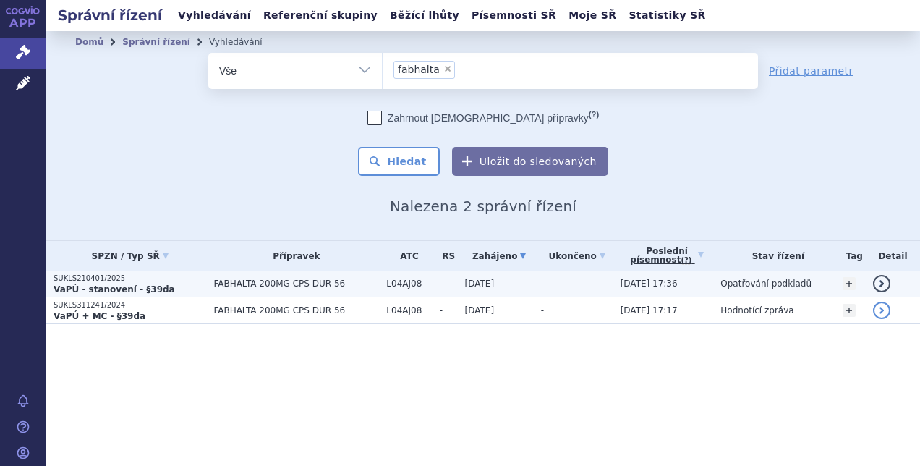
click at [113, 284] on strong "VaPÚ - stanovení - §39da" at bounding box center [113, 289] width 121 height 10
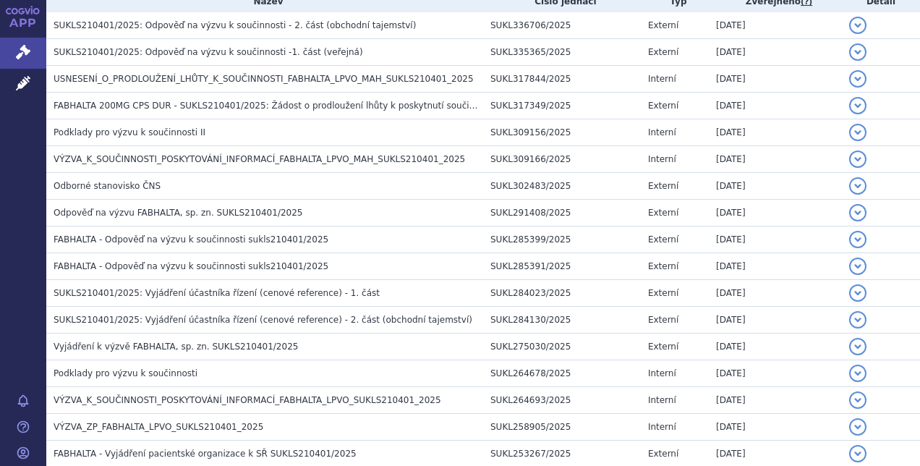
scroll to position [322, 0]
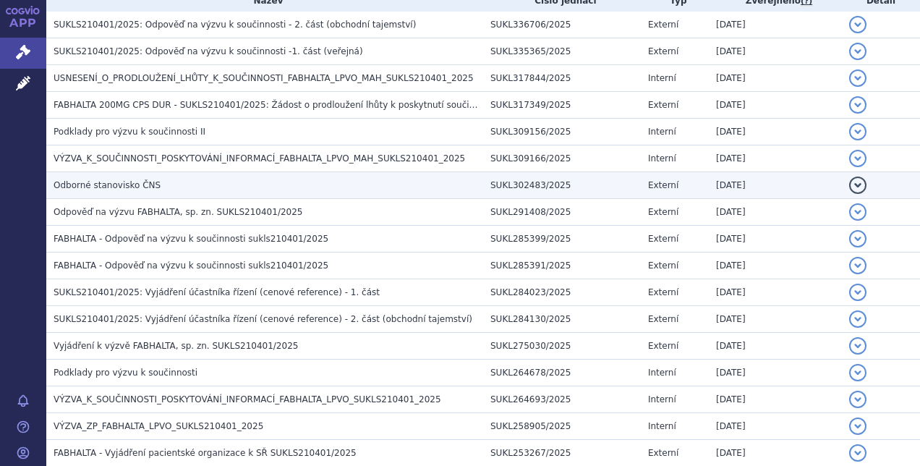
click at [135, 183] on span "Odborné stanovisko ČNS" at bounding box center [106, 185] width 107 height 10
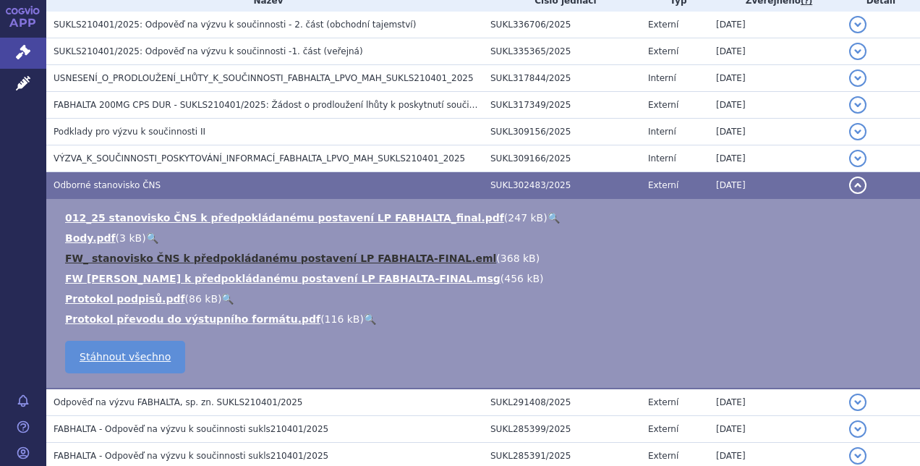
click at [403, 257] on link "FW_ stanovisko ČNS k předpokládanému postavení LP FABHALTA-FINAL.eml" at bounding box center [280, 258] width 431 height 12
